Goal: Use online tool/utility

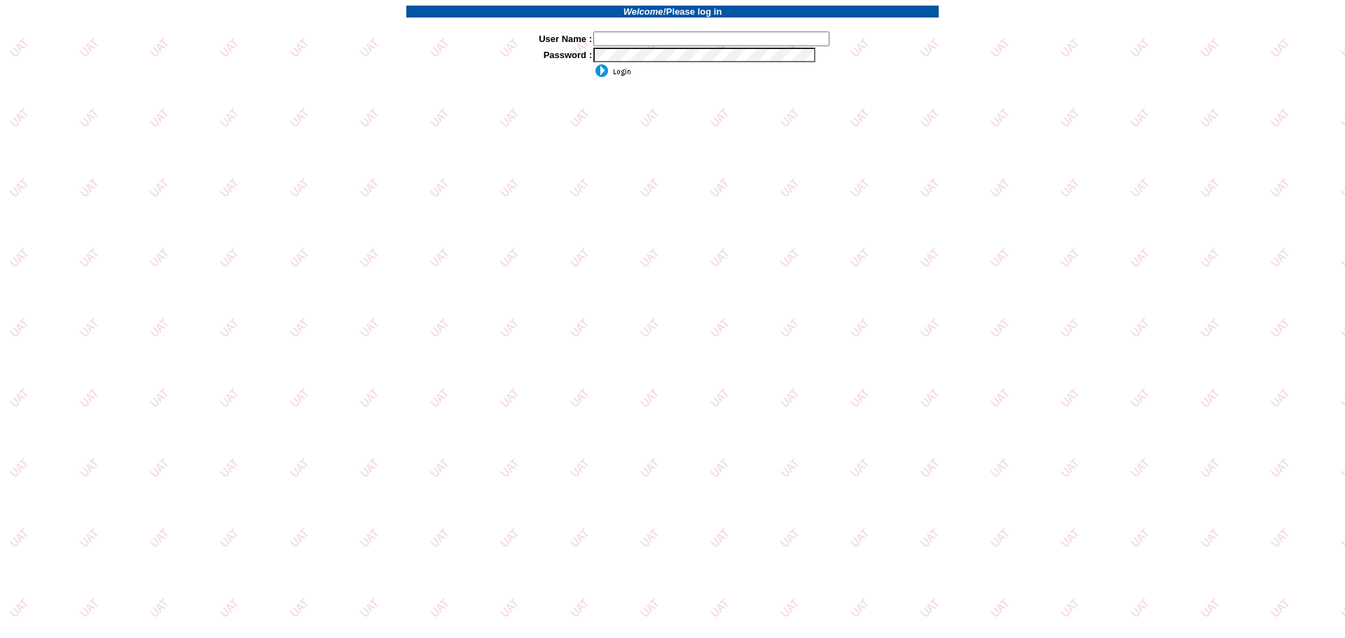
click at [633, 45] on input "text" at bounding box center [711, 39] width 236 height 15
type input "sdakes"
click at [624, 73] on input "image" at bounding box center [612, 71] width 38 height 14
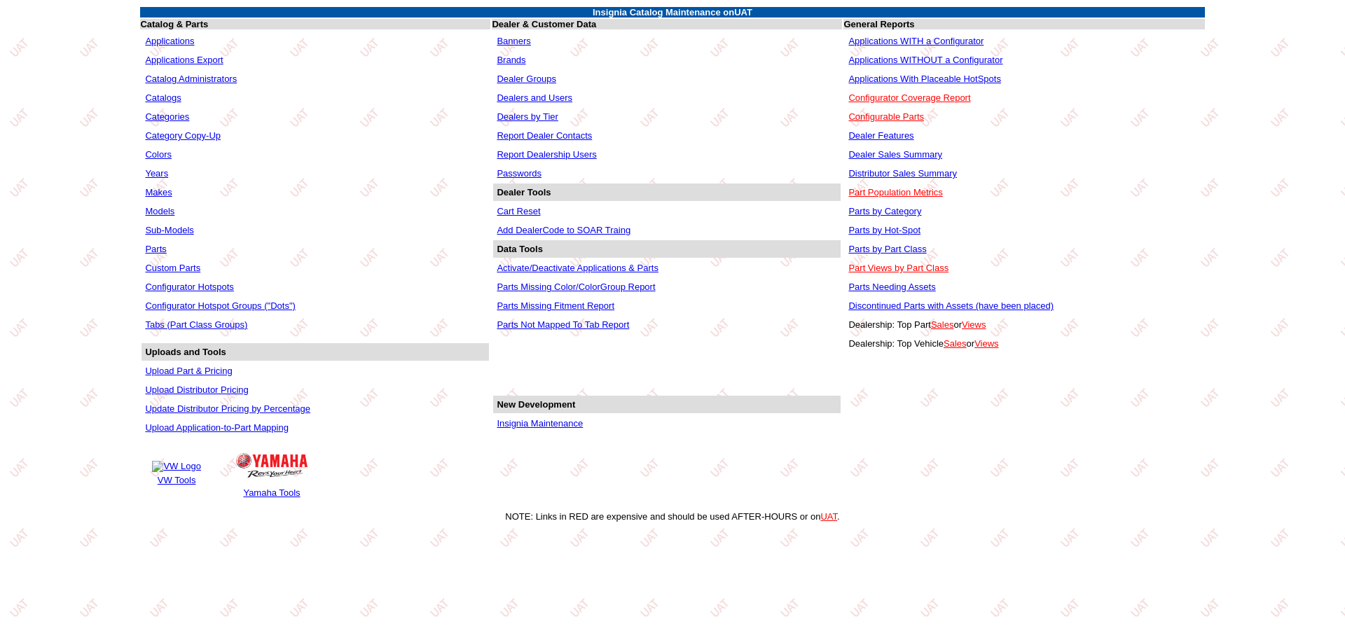
click at [893, 41] on link "Applications WITH a Configurator" at bounding box center [915, 41] width 135 height 11
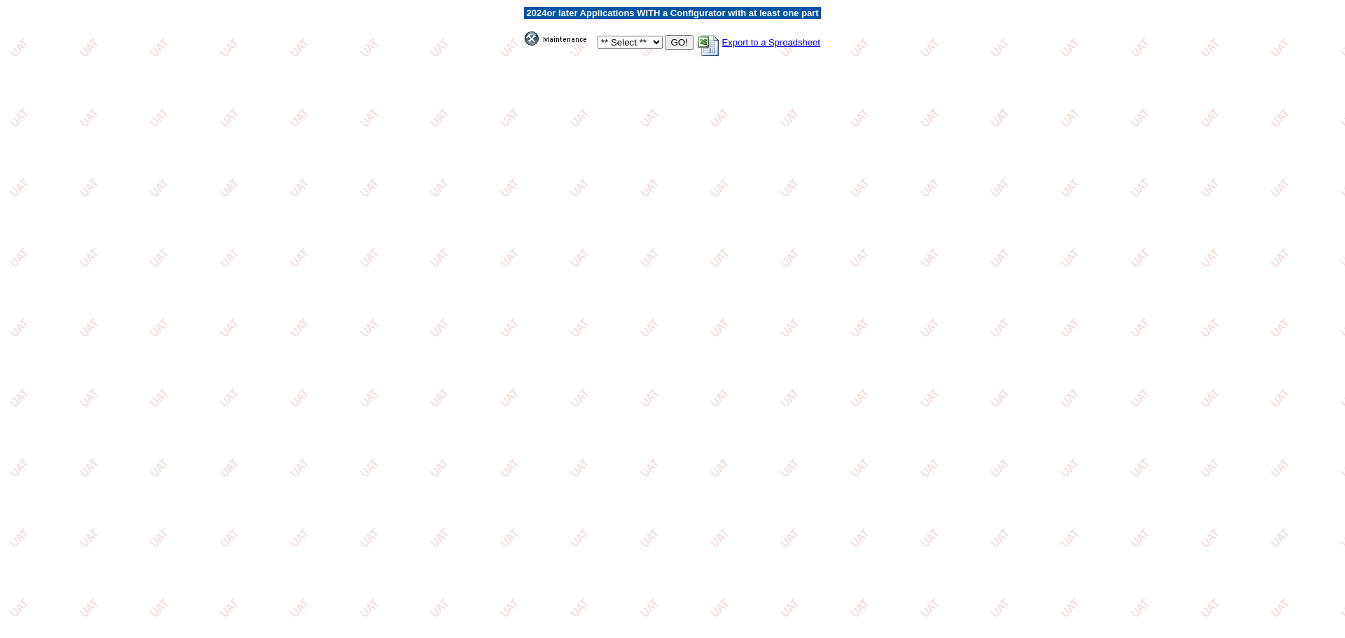
click at [650, 43] on select "** Select ** Acura Alfa Romeo Audi Bentley BMW DoubleTake Ford GM Honda Hyundai…" at bounding box center [629, 42] width 65 height 13
select select "11"
click at [597, 36] on select "** Select ** Acura Alfa Romeo Audi Bentley BMW DoubleTake Ford GM Honda Hyundai…" at bounding box center [629, 42] width 65 height 13
click at [672, 43] on input "GO!" at bounding box center [679, 42] width 28 height 15
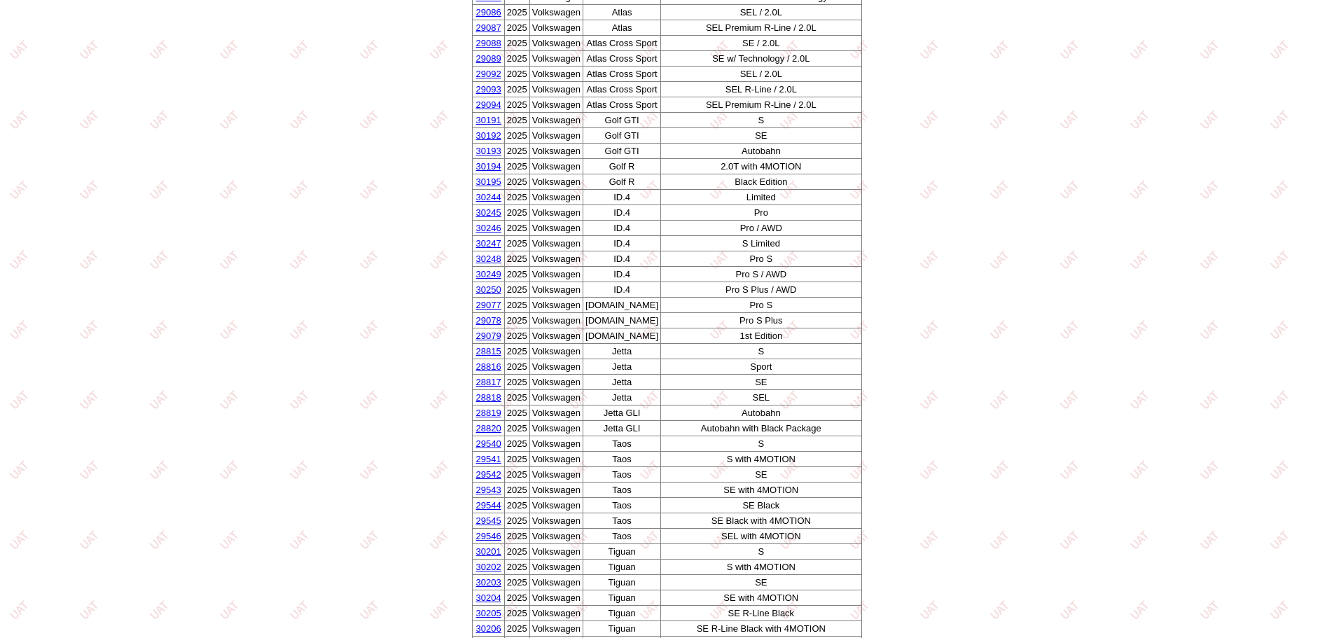
scroll to position [630, 0]
click at [482, 118] on link "30191" at bounding box center [488, 118] width 25 height 11
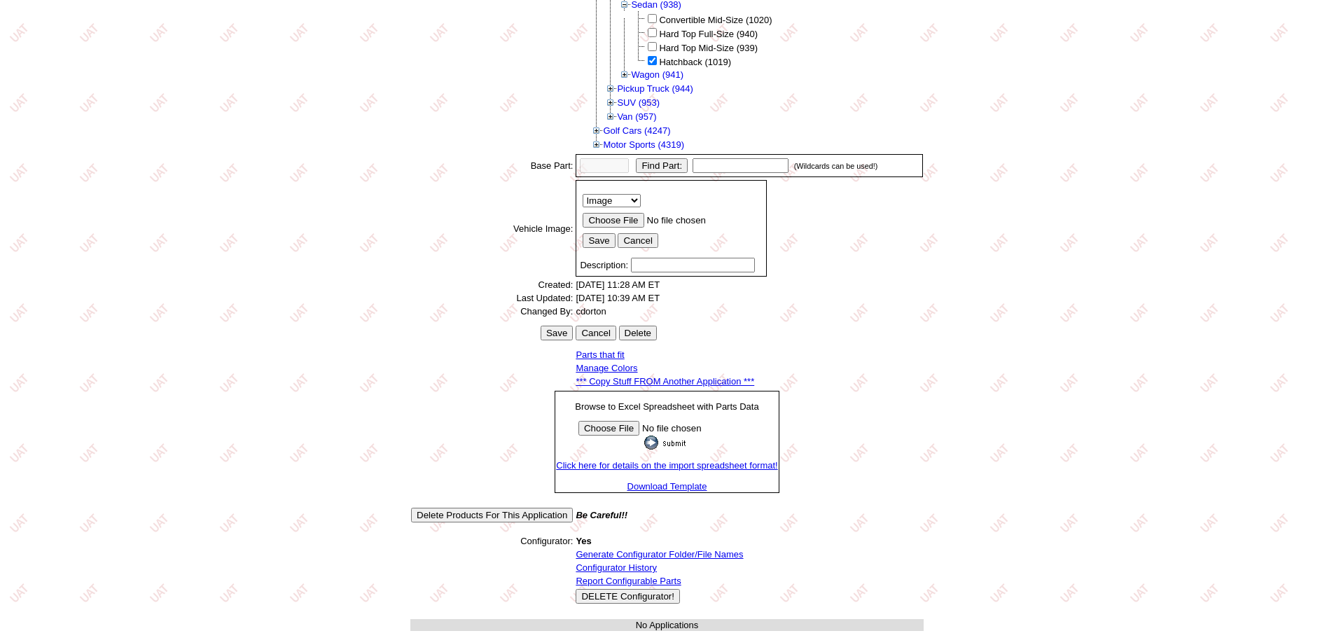
scroll to position [295, 0]
click at [640, 551] on link "Generate Configurator Folder/File Names" at bounding box center [659, 554] width 167 height 11
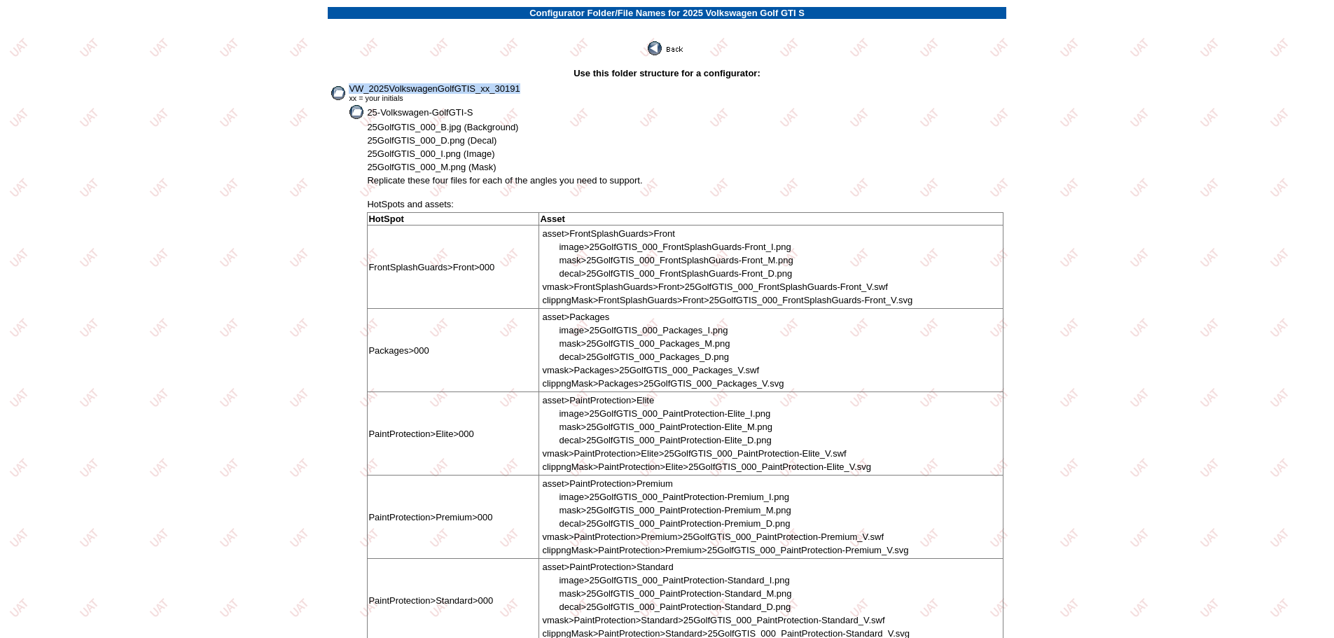
drag, startPoint x: 349, startPoint y: 88, endPoint x: 524, endPoint y: 84, distance: 175.1
click at [524, 84] on td "VW_2025VolkswagenGolfGTIS_xx_30191 xx = your initials" at bounding box center [676, 93] width 656 height 20
copy span "VW_2025VolkswagenGolfGTIS_xx_30191"
drag, startPoint x: 367, startPoint y: 113, endPoint x: 501, endPoint y: 114, distance: 133.8
click at [501, 114] on td "25-Volkswagen-GolfGTI-S" at bounding box center [684, 111] width 637 height 15
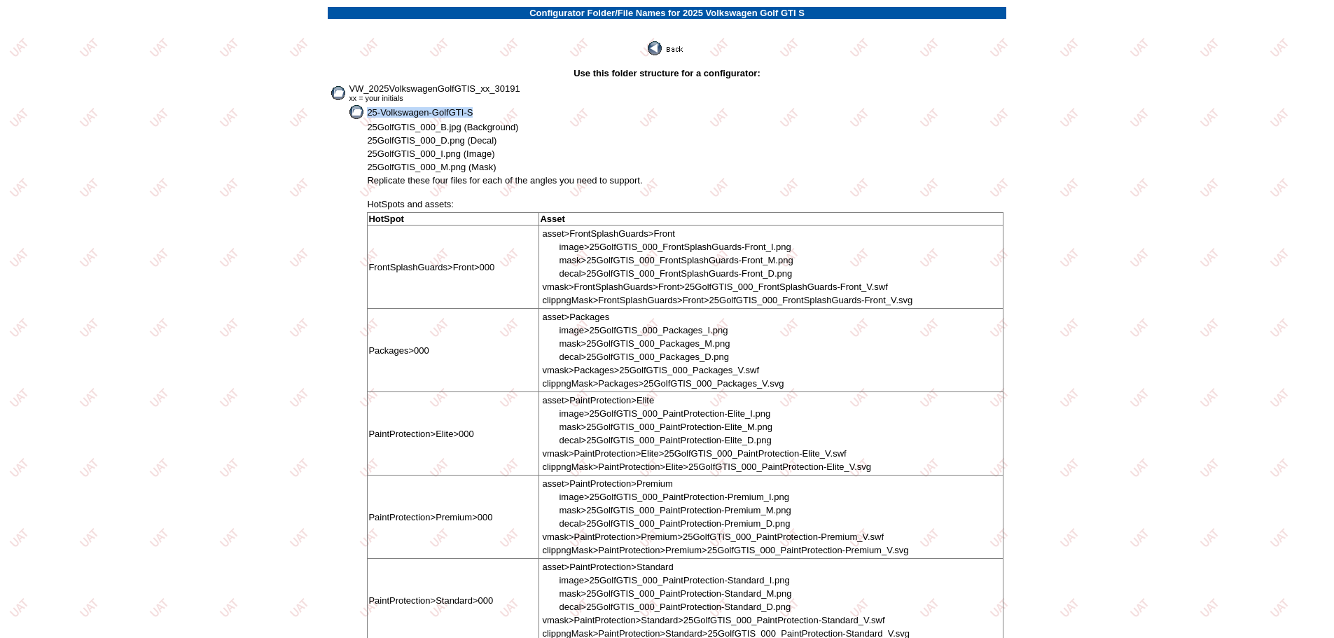
copy span "25-Volkswagen-GolfGTI-S"
drag, startPoint x: 368, startPoint y: 125, endPoint x: 413, endPoint y: 125, distance: 45.5
click at [413, 125] on span "25GolfGTIS_000_B.jpg (Background)" at bounding box center [442, 127] width 151 height 11
copy span "25GolfGTIS"
